Goal: Navigation & Orientation: Find specific page/section

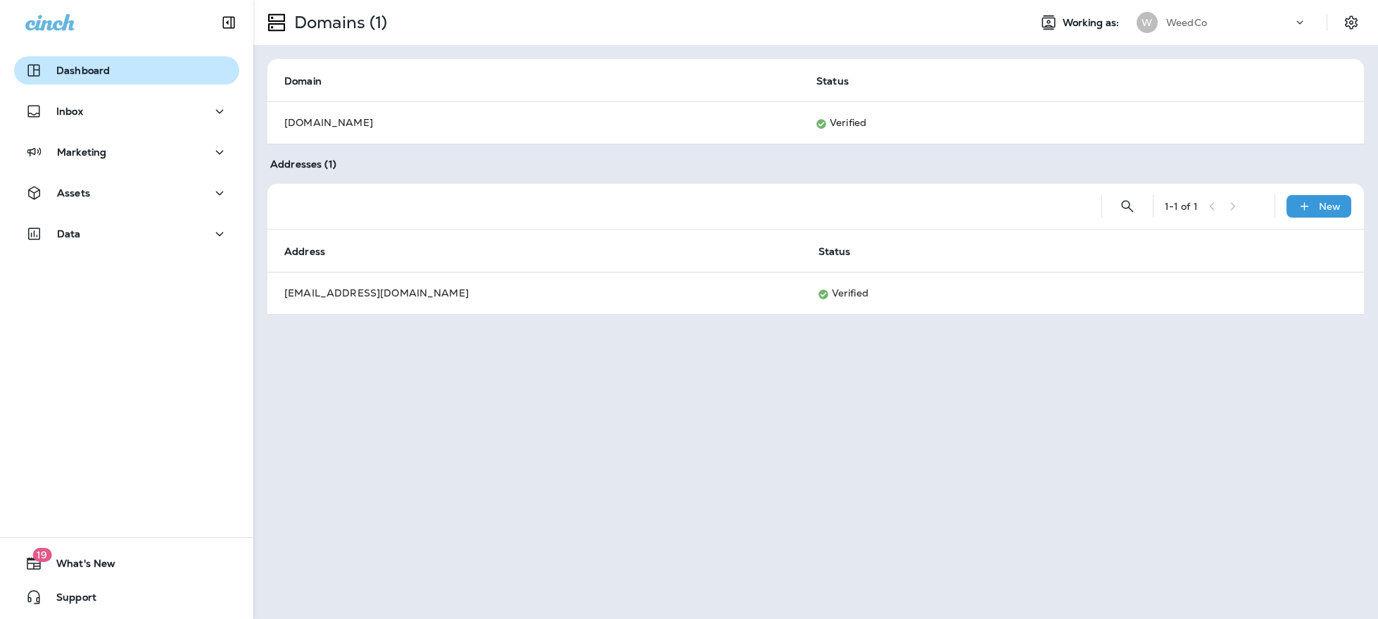
click at [74, 70] on p "Dashboard" at bounding box center [82, 70] width 53 height 11
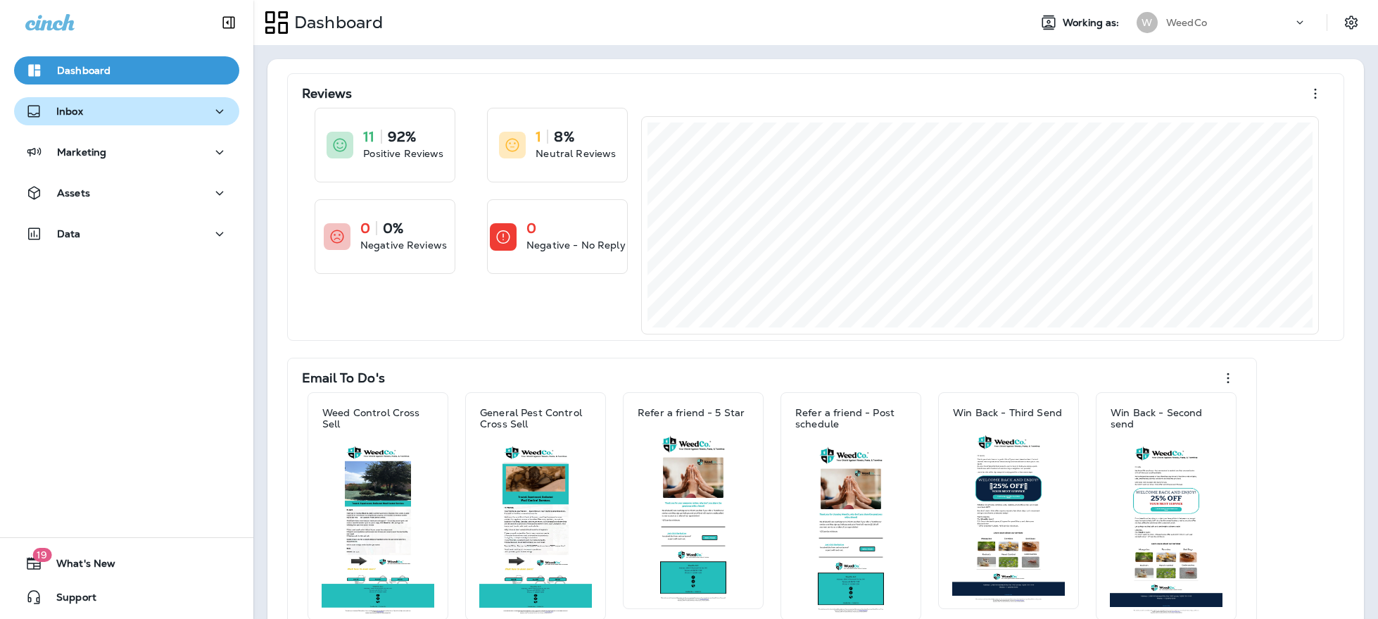
click at [115, 110] on div "Inbox" at bounding box center [126, 112] width 203 height 18
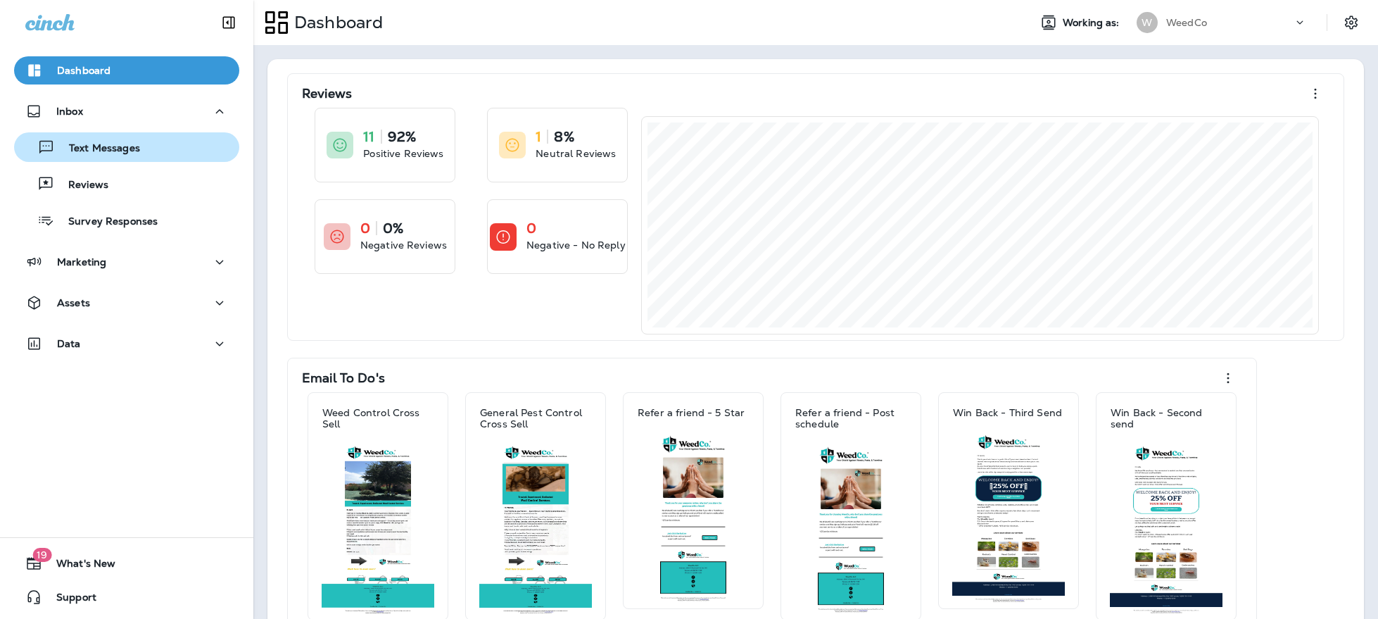
click at [118, 161] on button "Text Messages" at bounding box center [126, 147] width 225 height 30
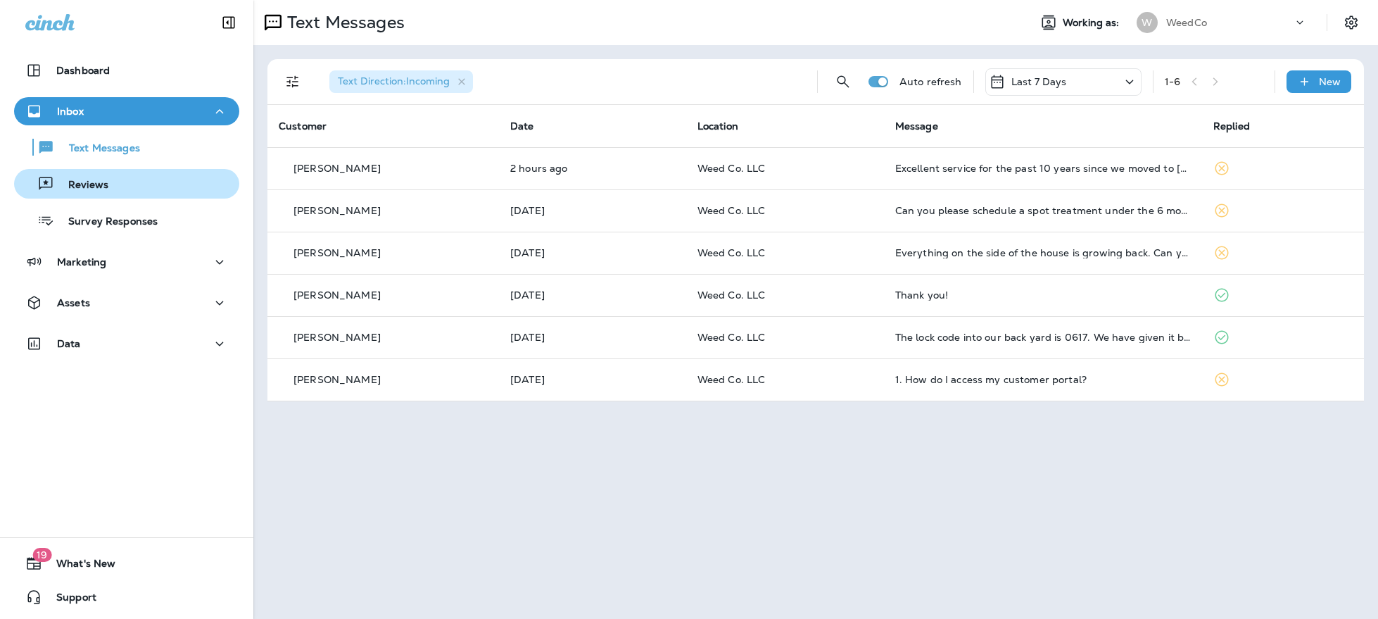
click at [117, 190] on div "Reviews" at bounding box center [127, 183] width 214 height 21
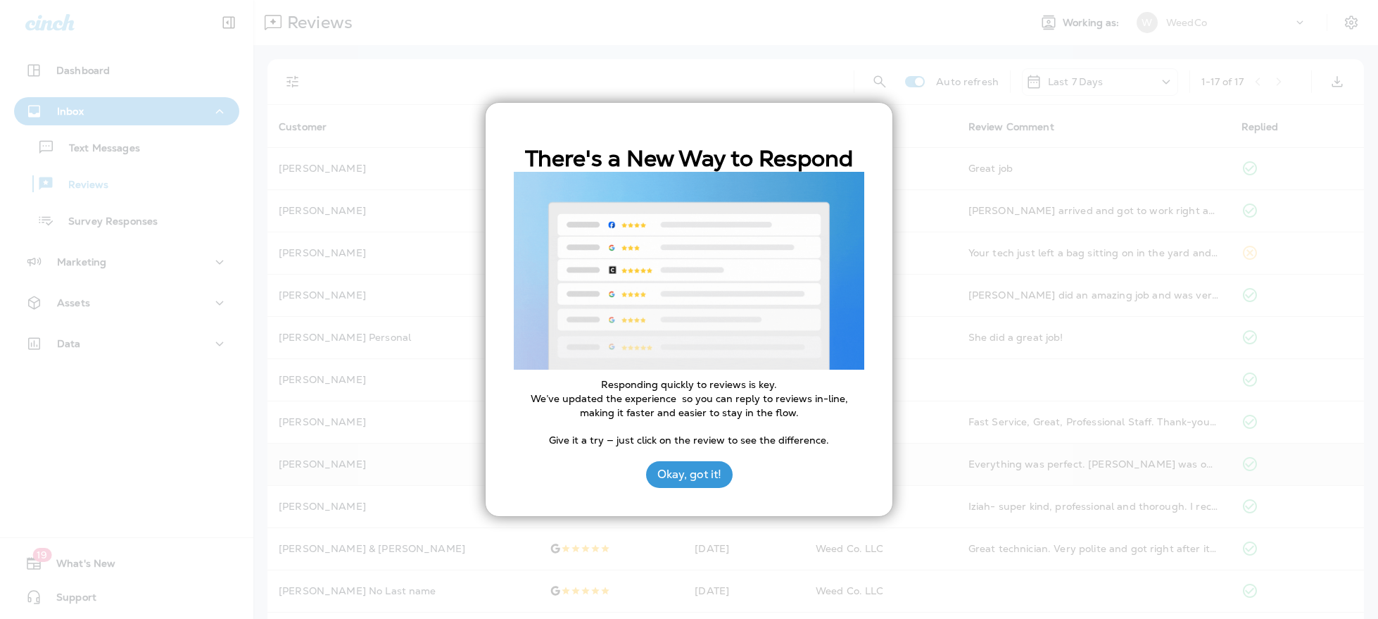
click at [690, 468] on button "Okay, got it!" at bounding box center [689, 474] width 87 height 27
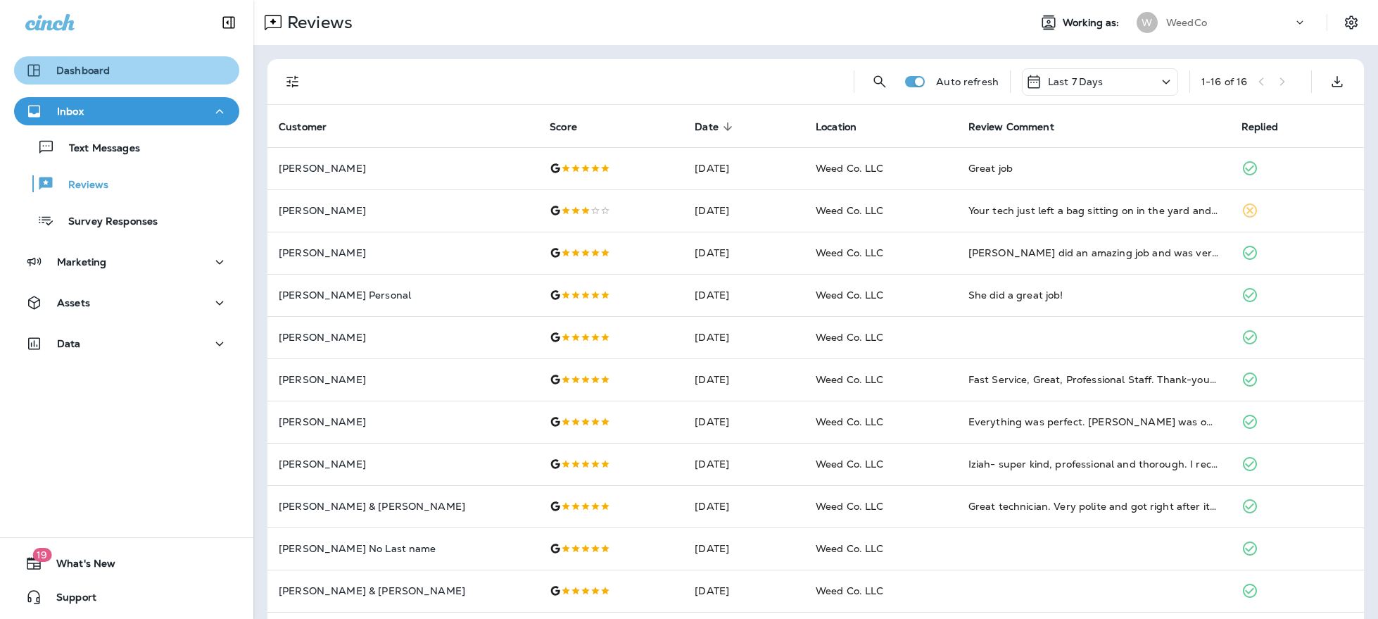
click at [148, 73] on div "Dashboard" at bounding box center [126, 70] width 203 height 17
